Goal: Task Accomplishment & Management: Manage account settings

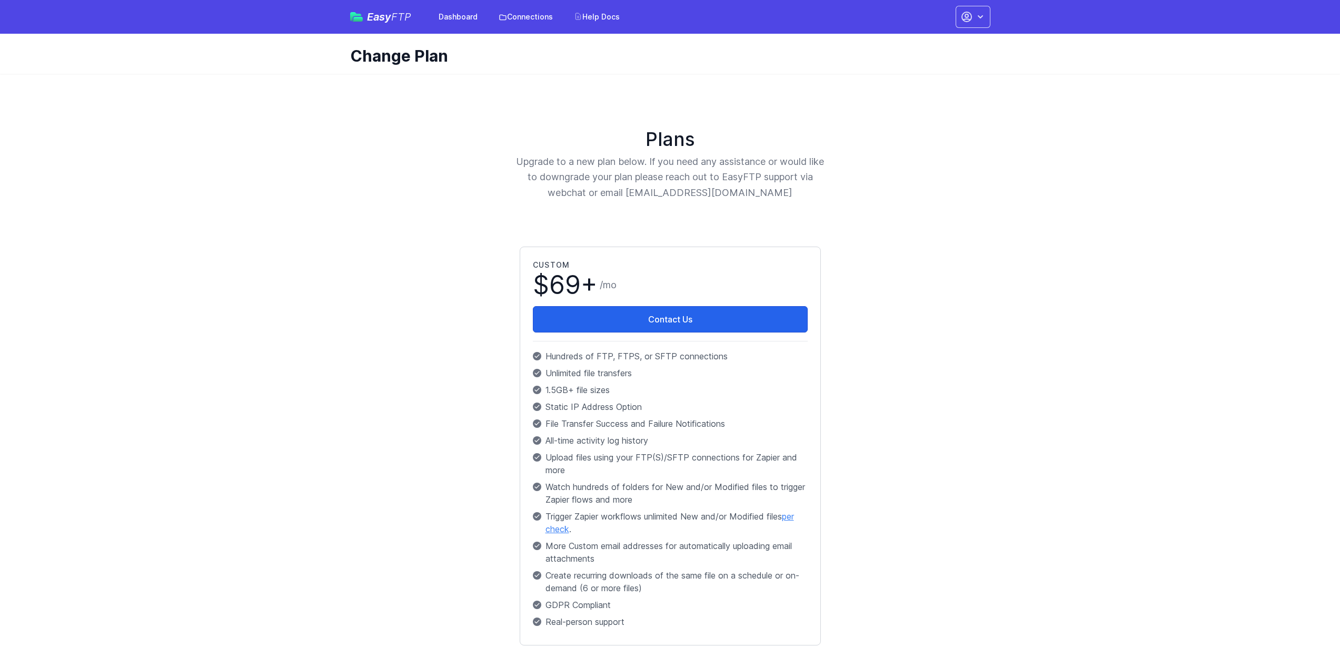
click at [1088, 241] on main "Plans Upgrade to a new plan below. If you need any assistance or would like to …" at bounding box center [670, 393] width 1340 height 639
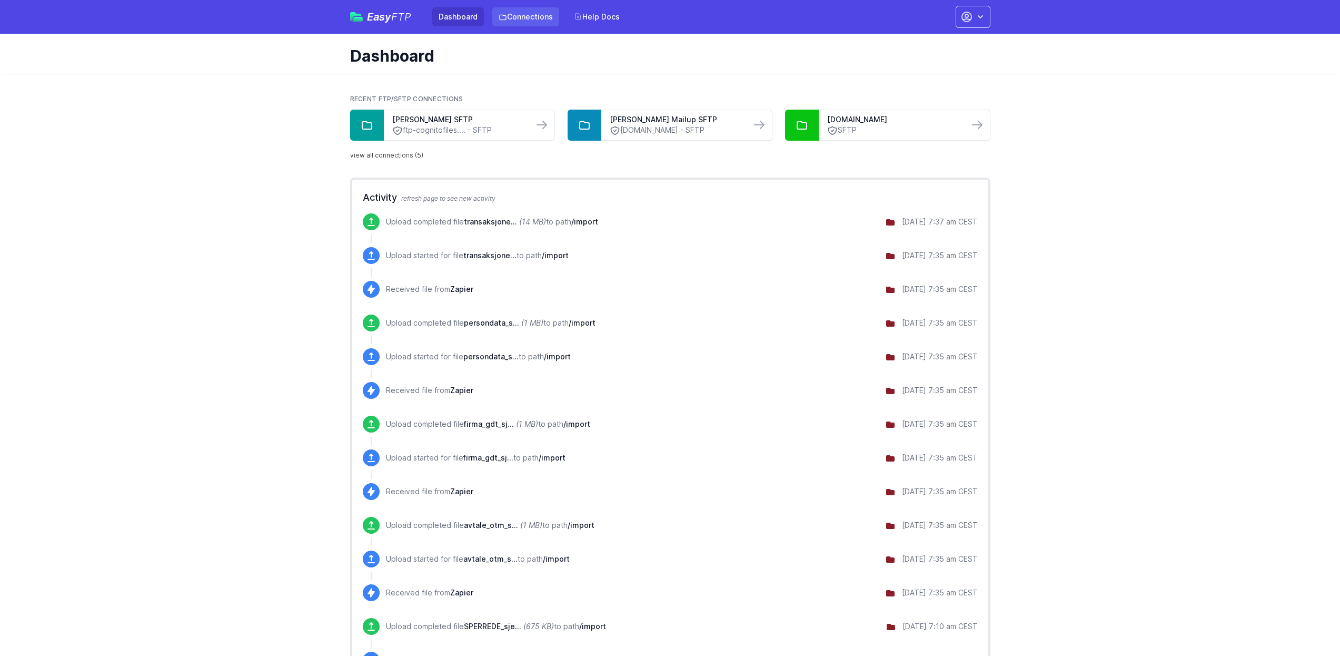
click at [555, 13] on link "Connections" at bounding box center [525, 16] width 67 height 19
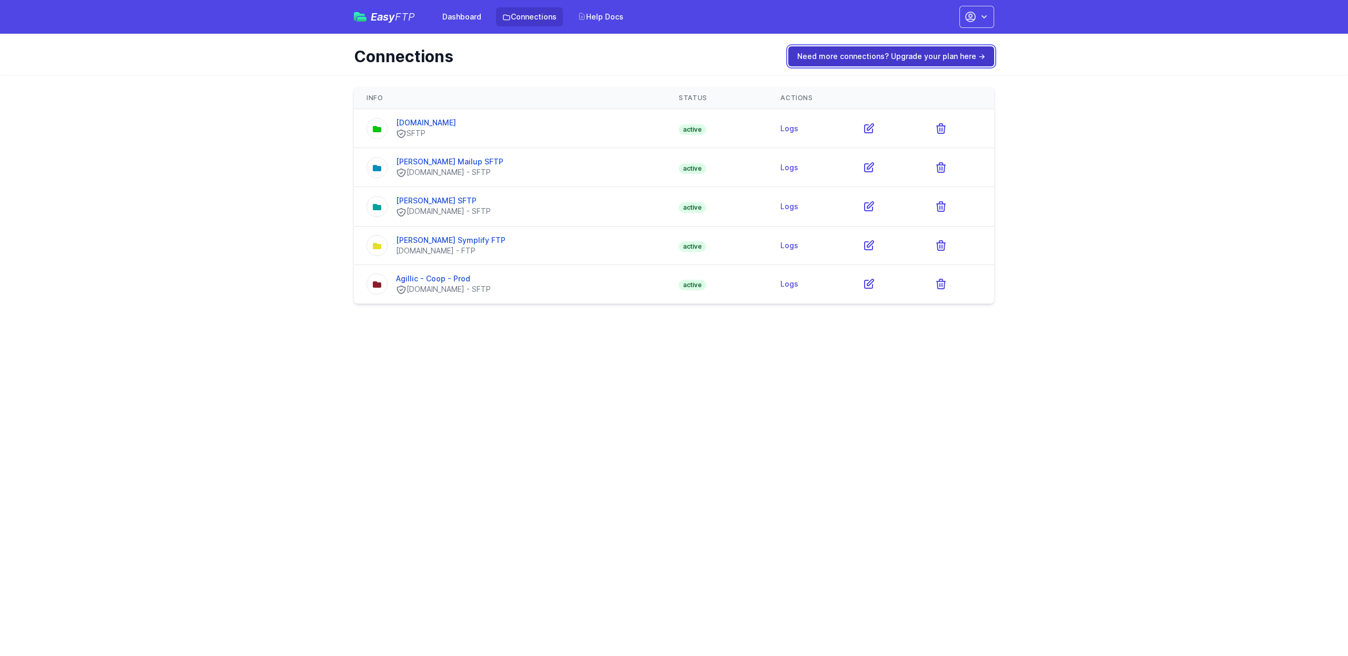
click at [878, 59] on link "Need more connections? Upgrade your plan here →" at bounding box center [891, 56] width 206 height 20
